Goal: Find contact information: Find contact information

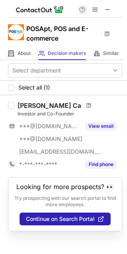
click at [111, 10] on span at bounding box center [107, 9] width 6 height 6
click at [108, 10] on span at bounding box center [107, 9] width 6 height 6
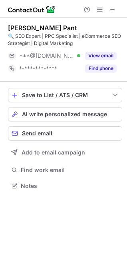
scroll to position [180, 127]
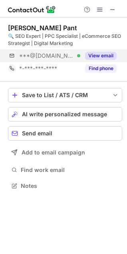
drag, startPoint x: 88, startPoint y: 54, endPoint x: 3, endPoint y: 62, distance: 85.6
click at [88, 54] on button "View email" at bounding box center [100, 56] width 31 height 8
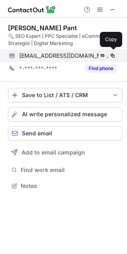
click at [40, 54] on span "sauravpant2020@gmail.com" at bounding box center [64, 55] width 91 height 7
